Goal: Register for event/course

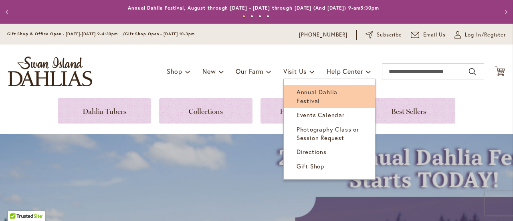
click at [305, 94] on span "Annual Dahlia Festival" at bounding box center [317, 96] width 41 height 16
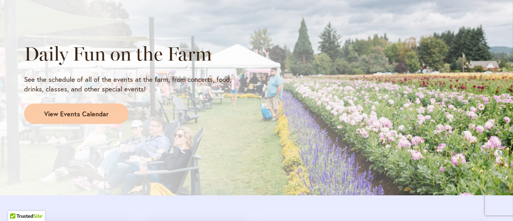
scroll to position [684, 0]
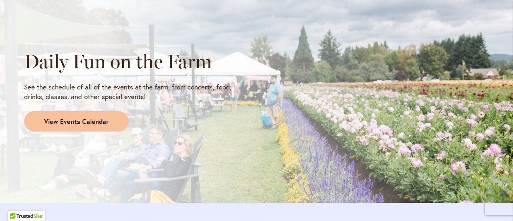
click at [95, 120] on span "View Events Calendar" at bounding box center [76, 121] width 65 height 9
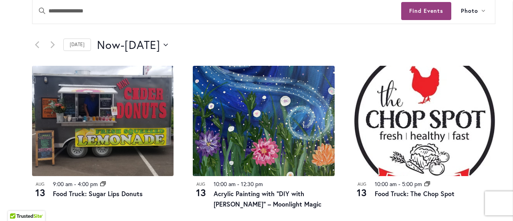
scroll to position [426, 0]
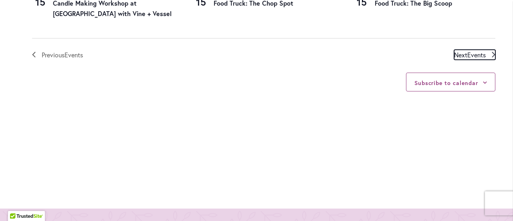
click at [478, 51] on span "Events" at bounding box center [477, 55] width 18 height 8
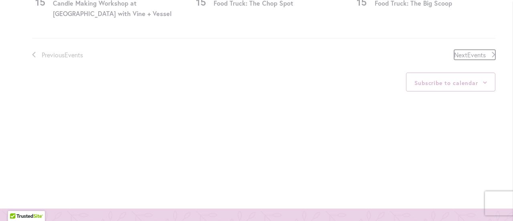
scroll to position [380, 0]
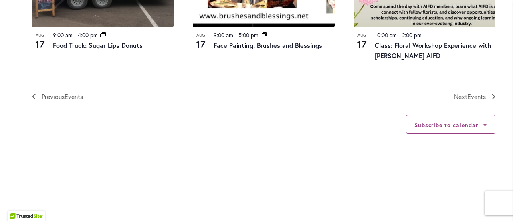
scroll to position [999, 0]
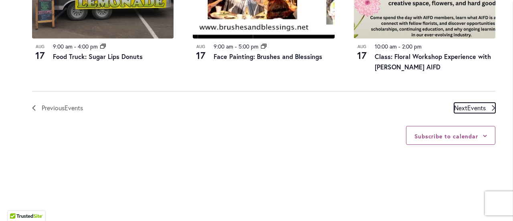
click at [475, 104] on span "Events" at bounding box center [477, 108] width 18 height 8
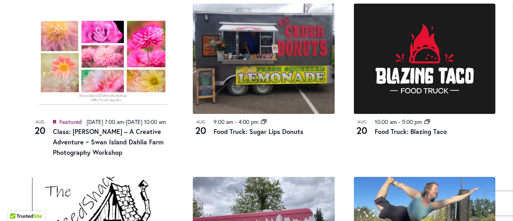
scroll to position [749, 0]
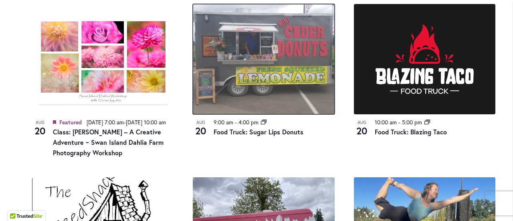
click at [320, 101] on img at bounding box center [264, 59] width 142 height 110
